Goal: Task Accomplishment & Management: Use online tool/utility

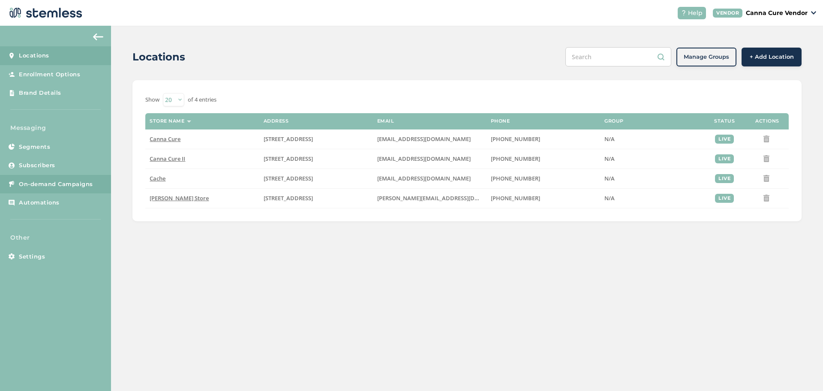
click at [30, 181] on span "On-demand Campaigns" at bounding box center [56, 184] width 74 height 9
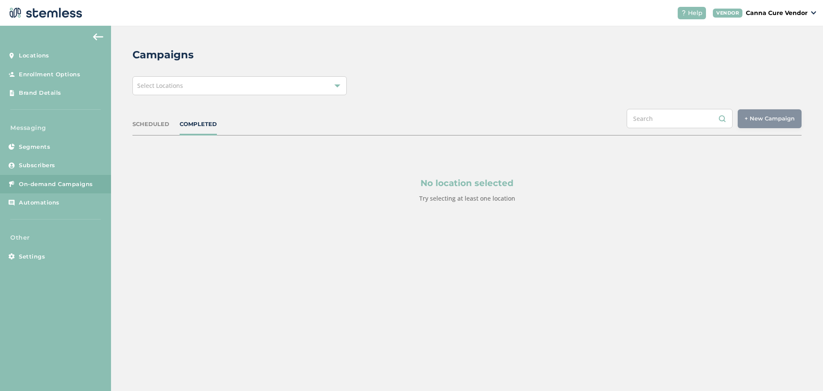
click at [236, 83] on div "Select Locations" at bounding box center [240, 85] width 214 height 19
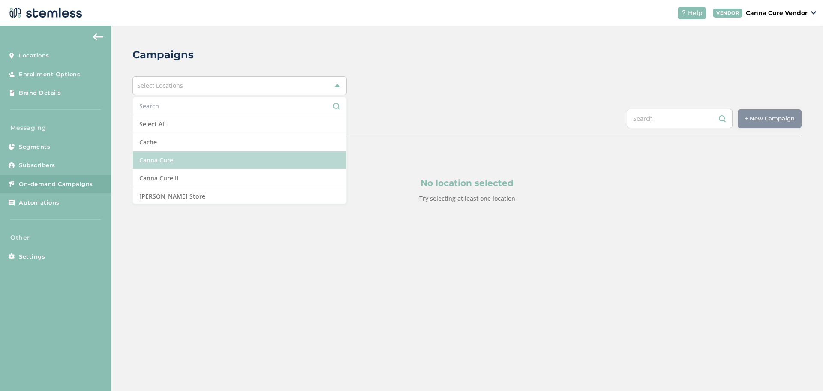
click at [190, 160] on li "Canna Cure" at bounding box center [240, 160] width 214 height 18
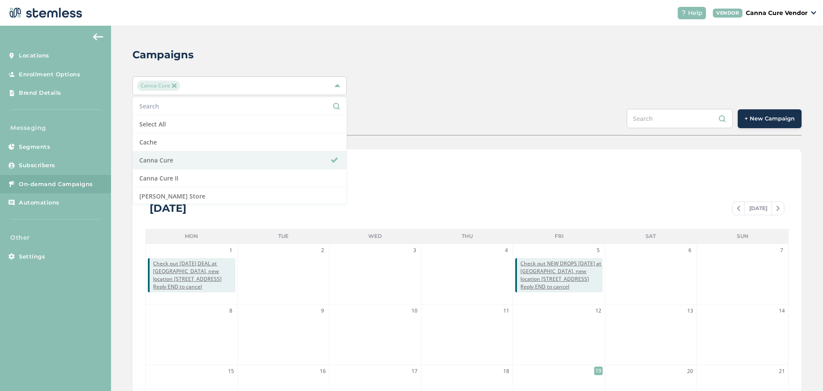
click at [603, 79] on div "Canna Cure Select All Cache Canna Cure Canna Cure II [PERSON_NAME] Store" at bounding box center [467, 85] width 669 height 19
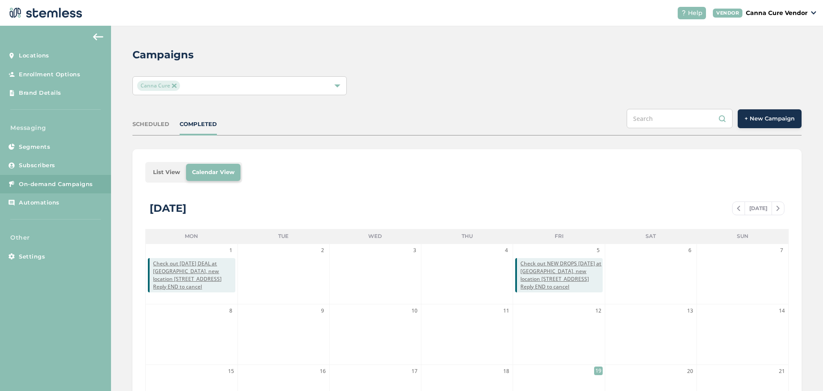
click at [763, 112] on button "+ New Campaign" at bounding box center [770, 118] width 64 height 19
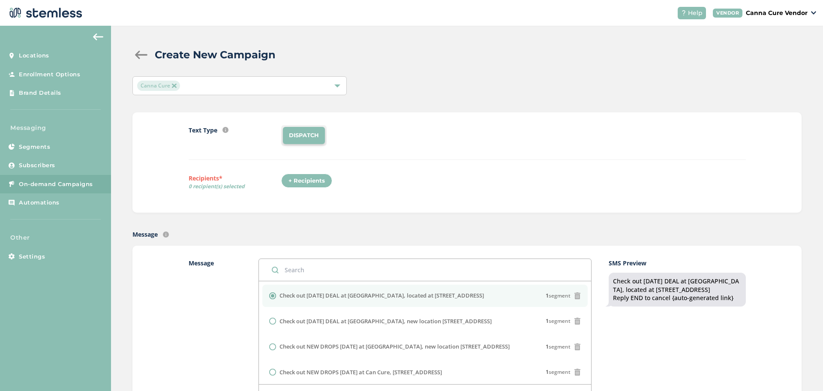
click at [292, 182] on div "+ Recipients" at bounding box center [306, 181] width 51 height 15
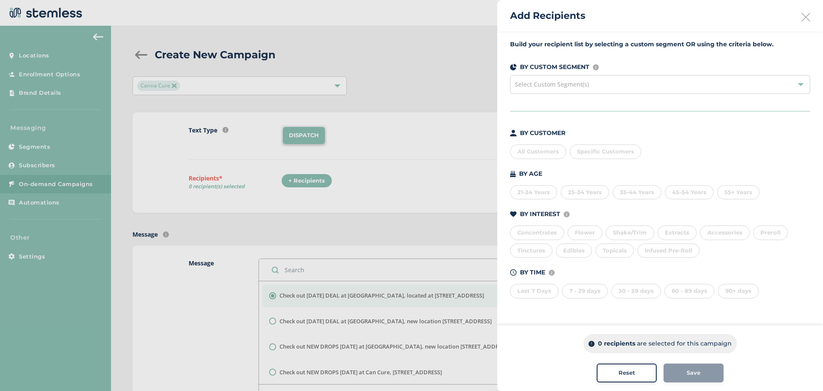
click at [576, 83] on span "Select Custom Segment(s)" at bounding box center [552, 84] width 74 height 8
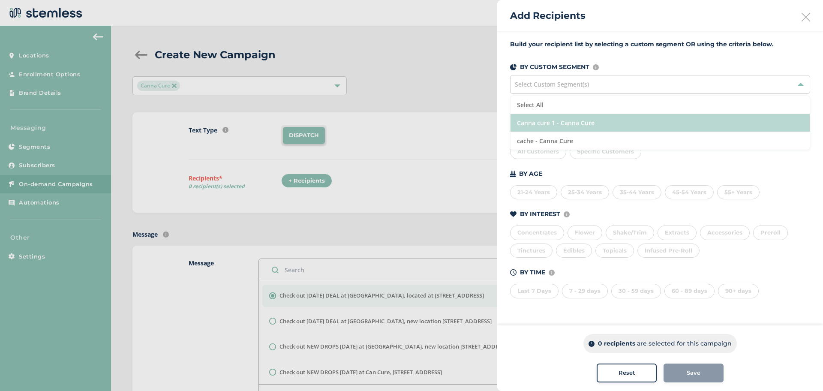
click at [555, 122] on li "Canna cure 1 - Canna Cure" at bounding box center [660, 123] width 299 height 18
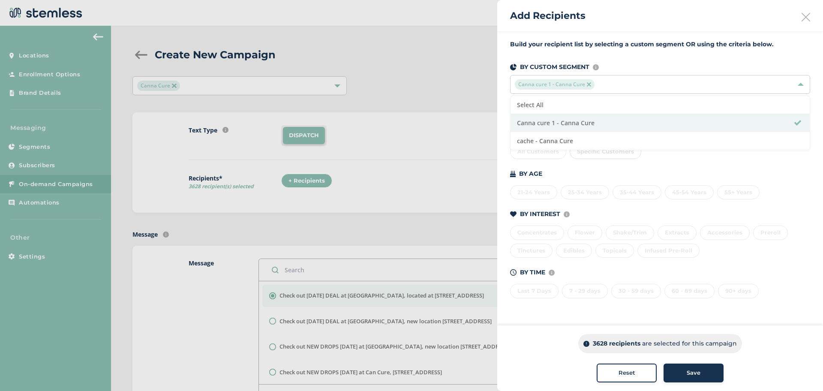
click at [698, 371] on span "Save" at bounding box center [694, 373] width 14 height 9
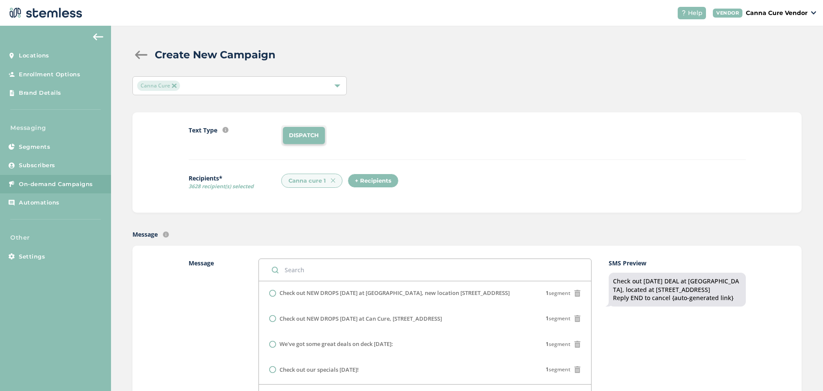
scroll to position [53, 0]
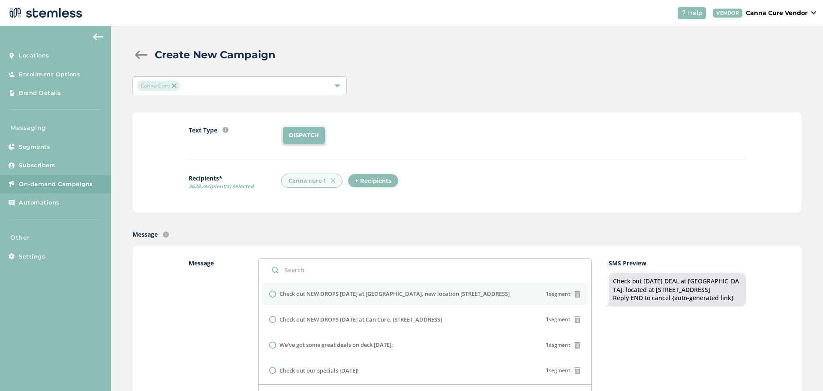
click at [272, 292] on input "radio" at bounding box center [272, 294] width 7 height 7
radio input "true"
click at [189, 328] on label "Message" at bounding box center [215, 337] width 53 height 157
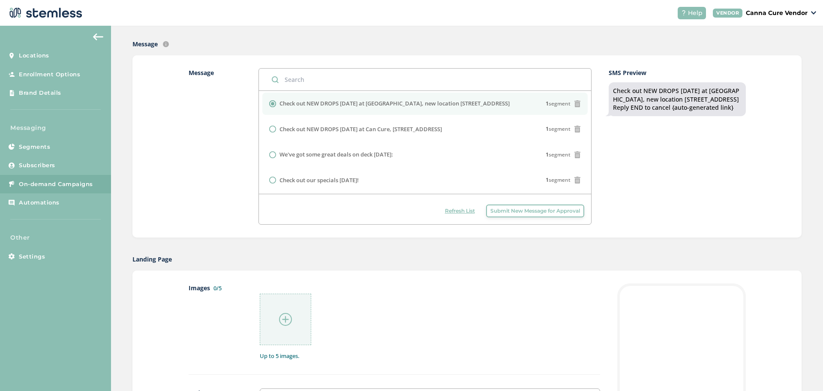
scroll to position [191, 0]
click at [282, 303] on div at bounding box center [285, 318] width 51 height 51
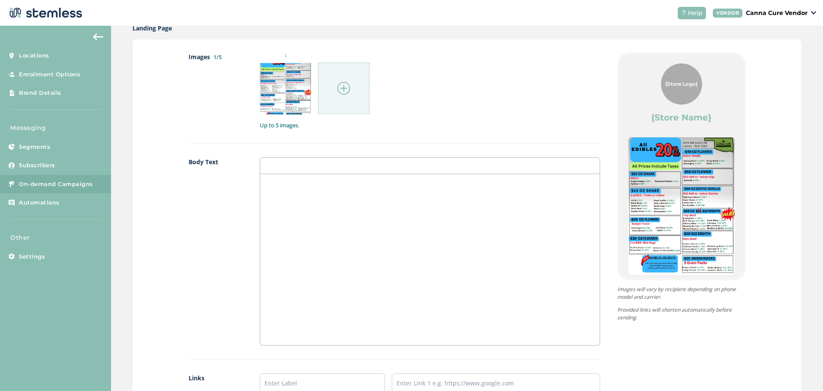
scroll to position [621, 0]
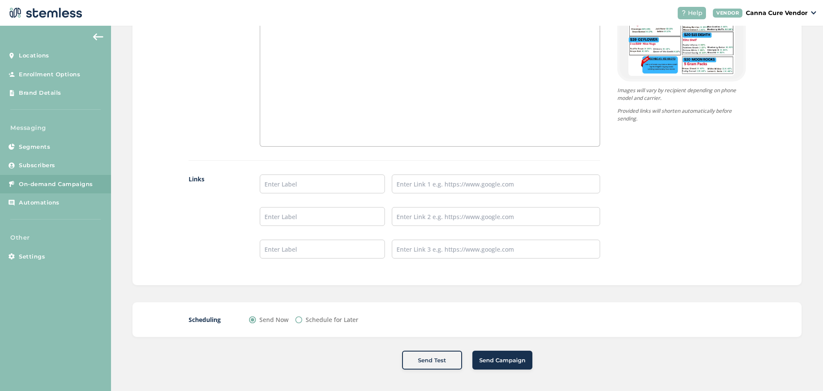
click at [492, 359] on span "Send Campaign" at bounding box center [502, 360] width 46 height 9
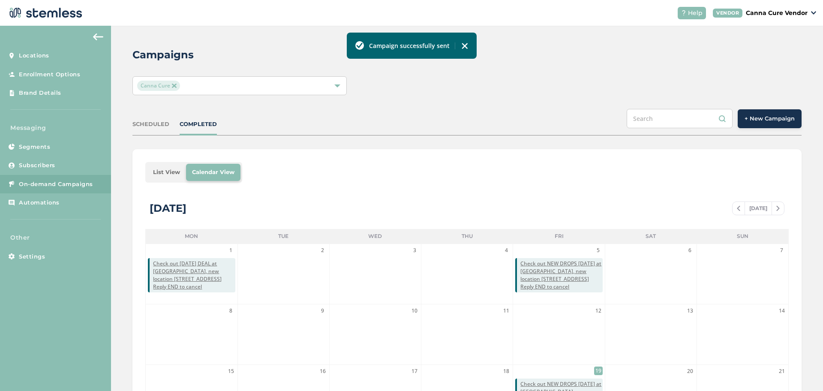
click at [752, 120] on span "+ New Campaign" at bounding box center [770, 119] width 50 height 9
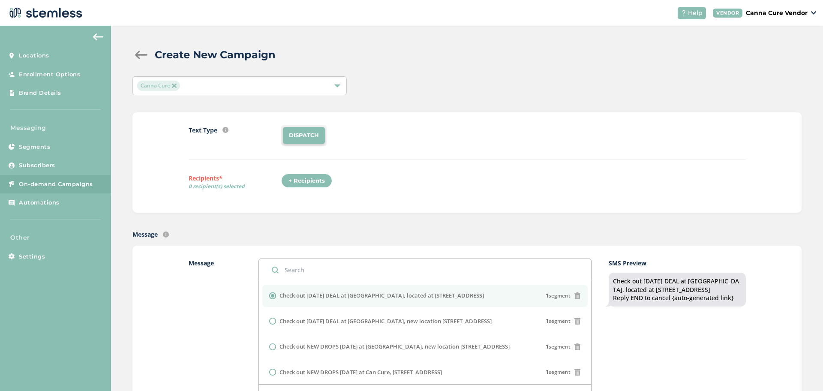
click at [320, 180] on div "+ Recipients" at bounding box center [306, 181] width 51 height 15
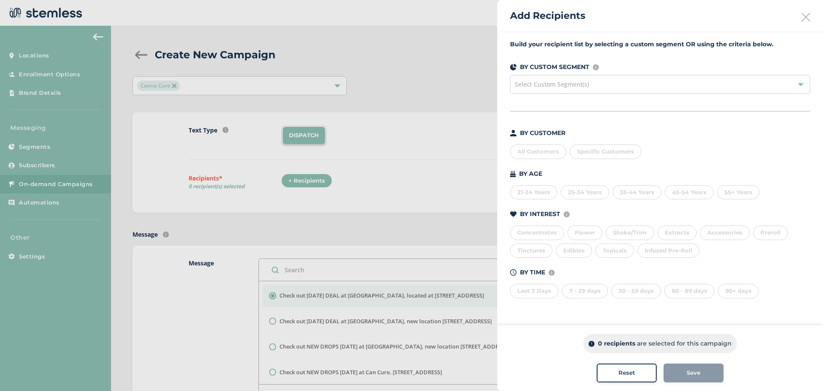
click at [570, 86] on span "Select Custom Segment(s)" at bounding box center [552, 84] width 74 height 8
click at [418, 115] on div at bounding box center [411, 195] width 823 height 391
click at [807, 20] on icon at bounding box center [806, 17] width 9 height 9
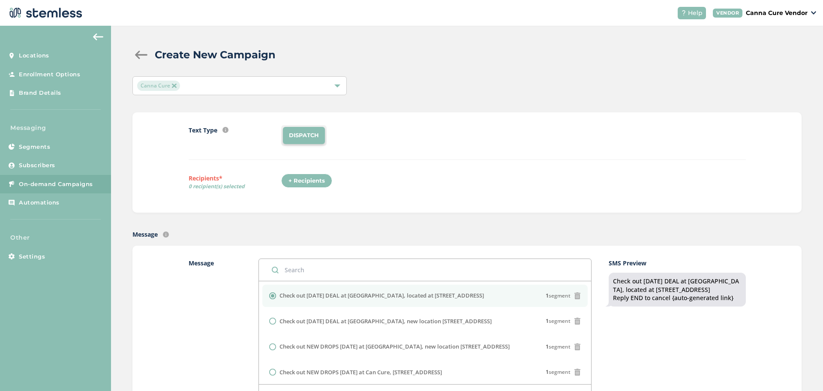
click at [172, 86] on img at bounding box center [174, 86] width 4 height 4
click at [172, 86] on span "Select Locations" at bounding box center [160, 85] width 46 height 8
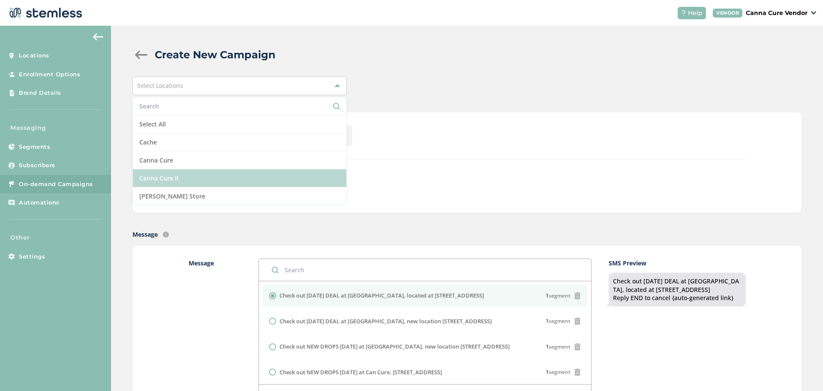
click at [156, 174] on li "Canna Cure II" at bounding box center [240, 178] width 214 height 18
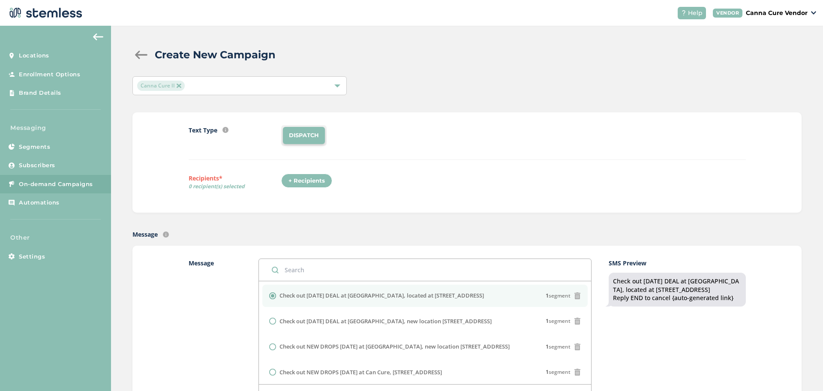
click at [309, 176] on div "+ Recipients" at bounding box center [306, 181] width 51 height 15
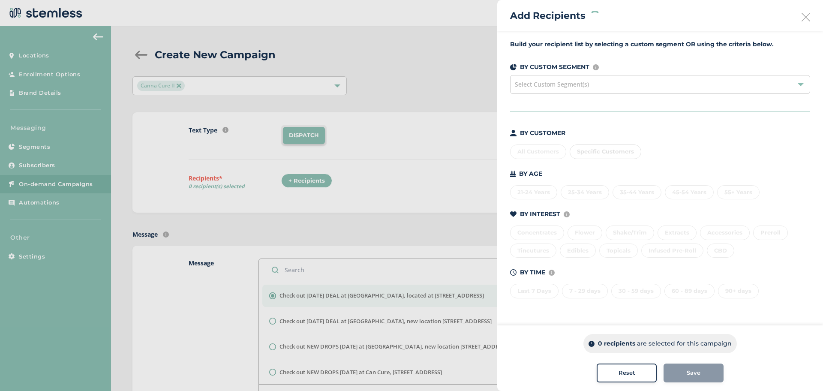
click at [596, 89] on div "Select Custom Segment(s)" at bounding box center [660, 84] width 300 height 19
click at [543, 148] on div "All Customers" at bounding box center [538, 152] width 56 height 15
click at [684, 368] on button "Save" at bounding box center [694, 373] width 60 height 19
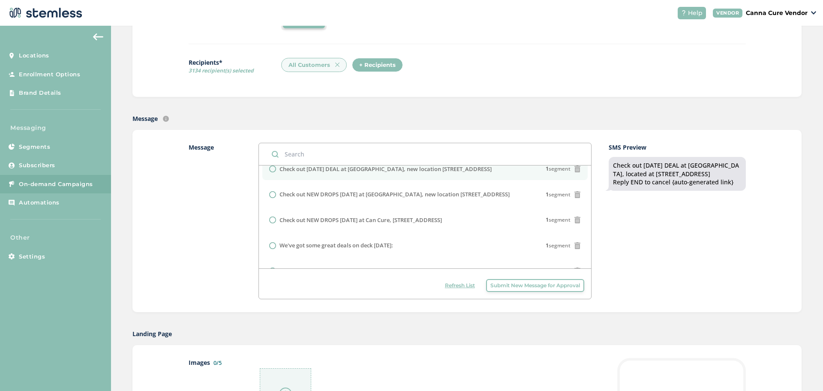
scroll to position [37, 0]
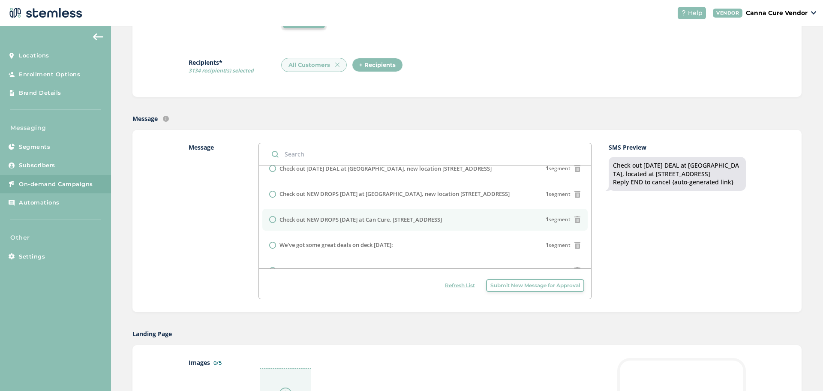
click at [271, 221] on input "radio" at bounding box center [272, 219] width 7 height 7
radio input "true"
click at [178, 301] on div "Message Check out [DATE] DEAL at Can Cure, located at [STREET_ADDRESS] 1 segmen…" at bounding box center [467, 221] width 669 height 182
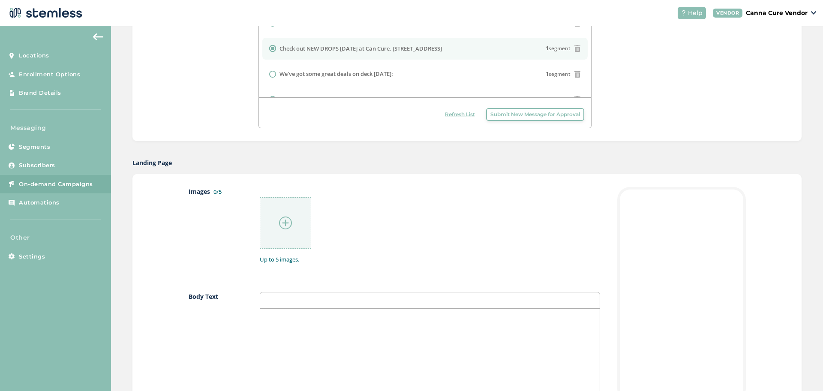
scroll to position [287, 0]
click at [286, 232] on div at bounding box center [285, 222] width 51 height 51
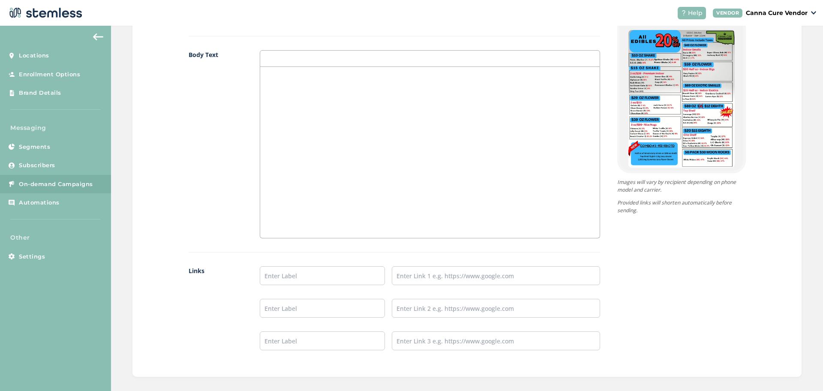
scroll to position [621, 0]
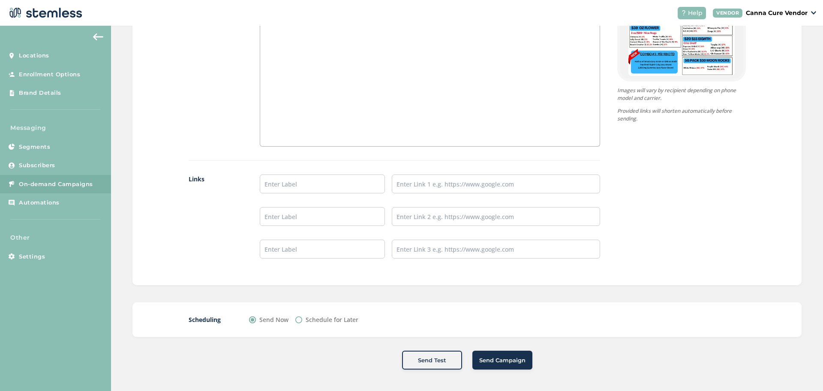
click at [510, 358] on span "Send Campaign" at bounding box center [502, 360] width 46 height 9
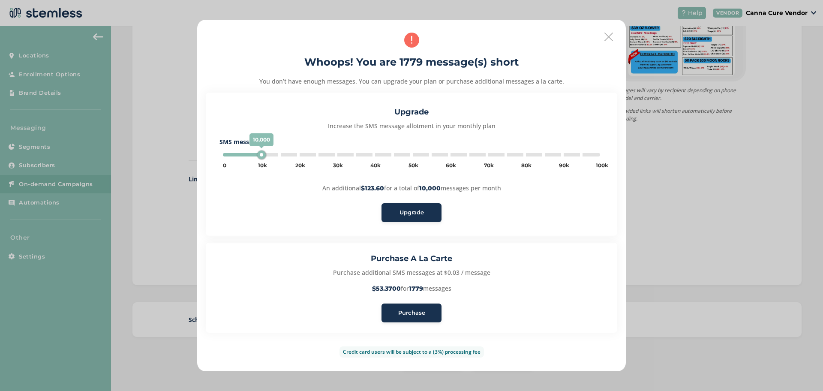
click at [411, 314] on span "Purchase" at bounding box center [411, 313] width 27 height 9
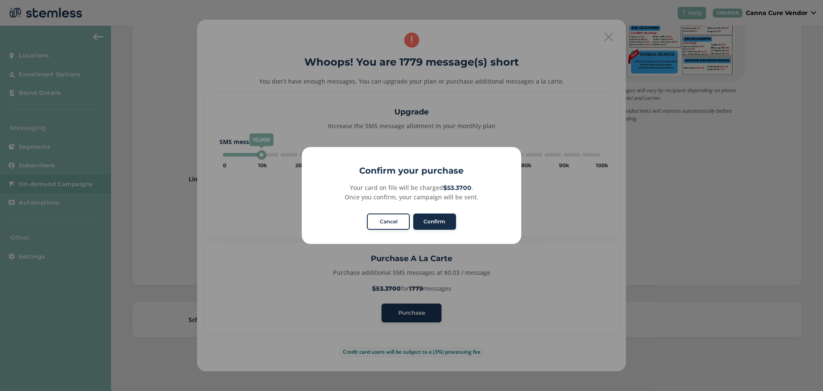
click at [437, 216] on button "Confirm" at bounding box center [434, 222] width 43 height 16
